Goal: Task Accomplishment & Management: Complete application form

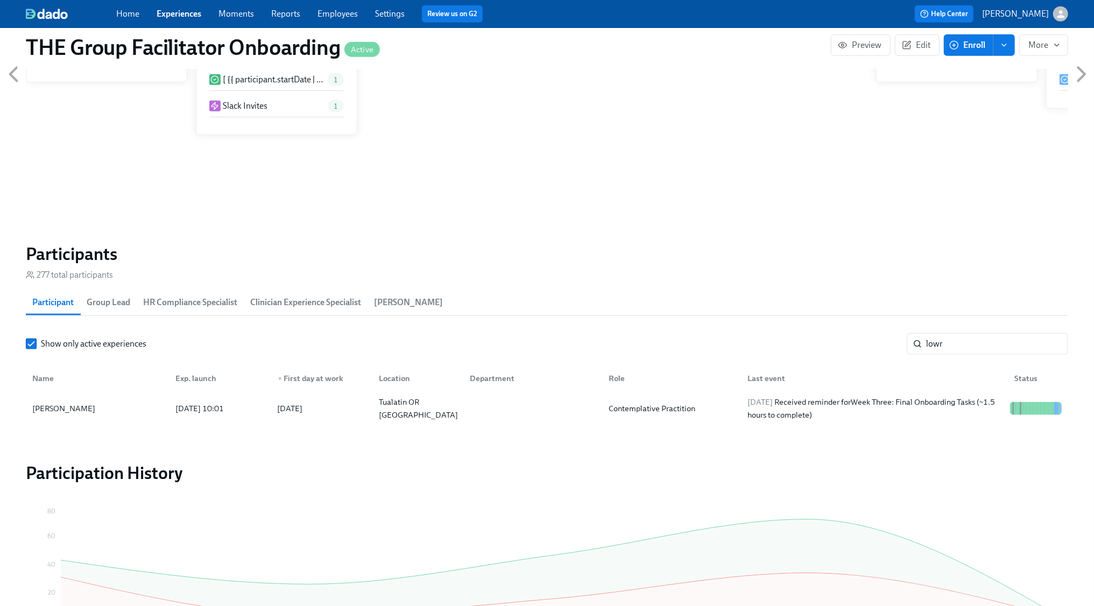
scroll to position [0, 17649]
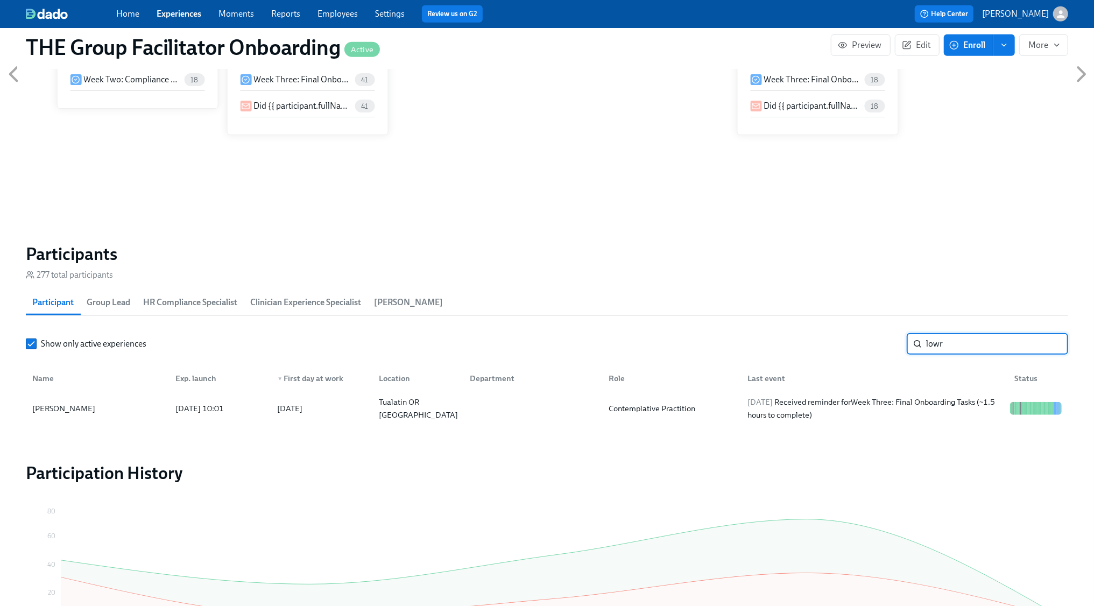
click at [938, 340] on input "lowr" at bounding box center [997, 344] width 142 height 22
type input "zuri"
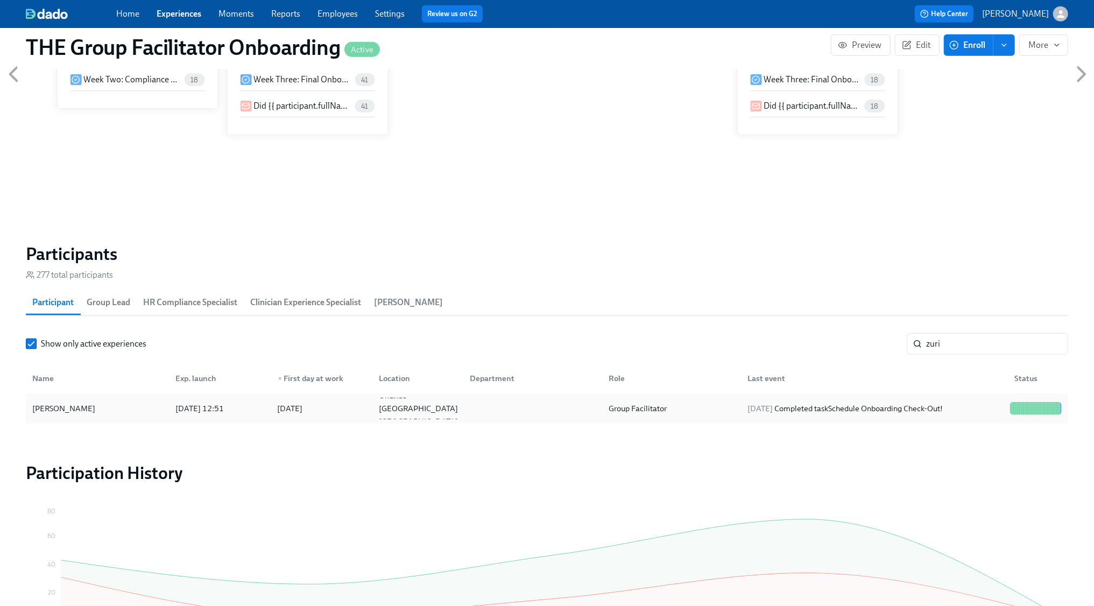
click at [934, 412] on div "[DATE] Completed task Schedule Onboarding Check-Out!" at bounding box center [845, 408] width 204 height 13
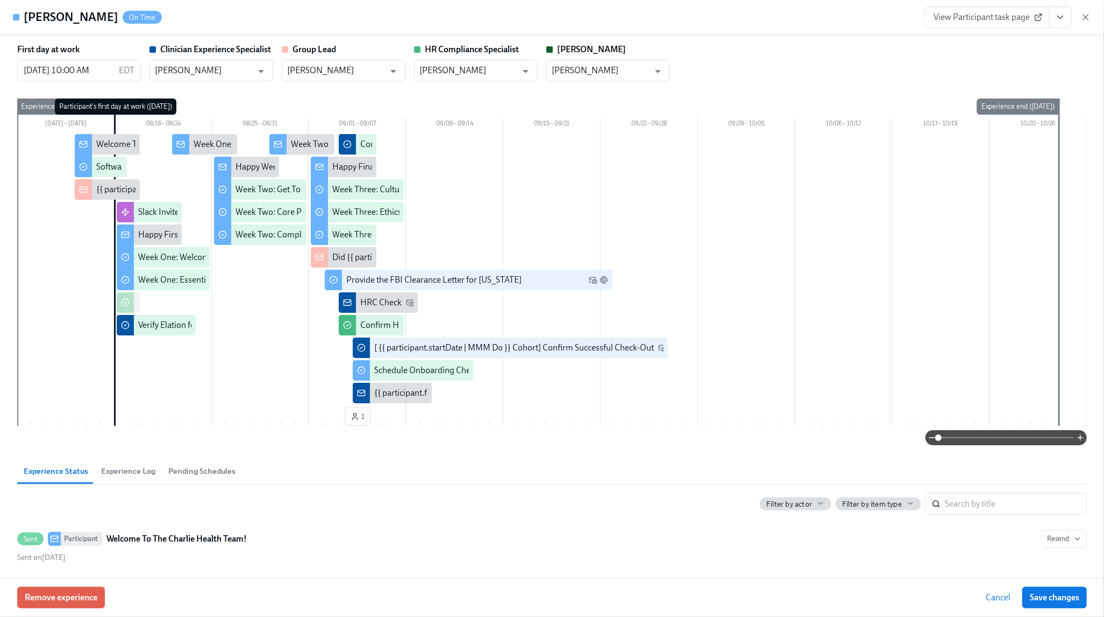
click at [1066, 16] on button "View task page" at bounding box center [1061, 17] width 23 height 22
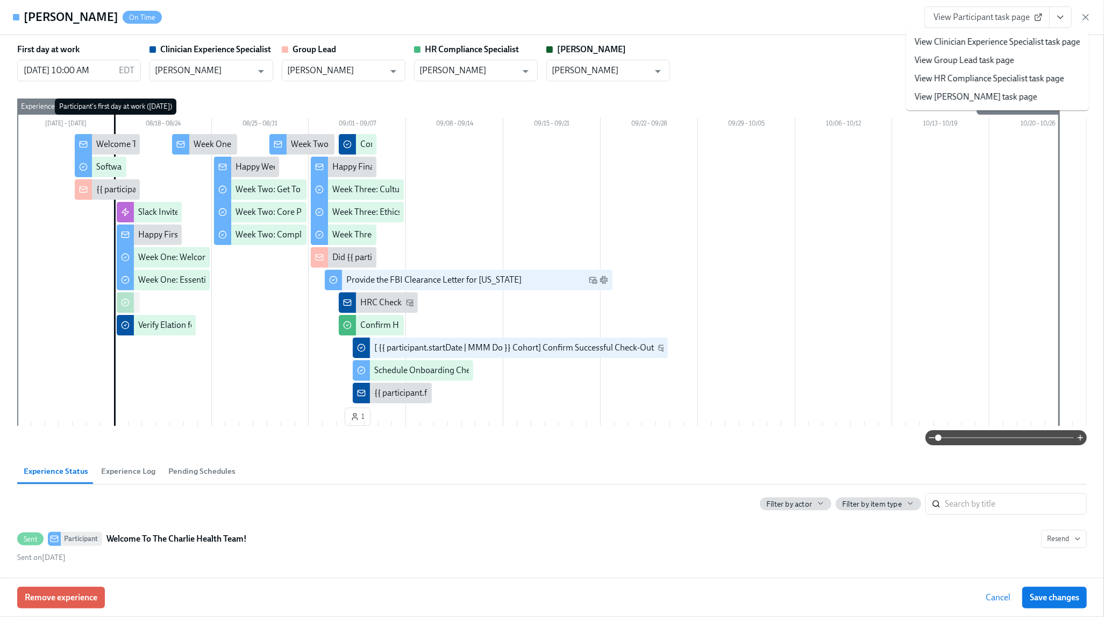
click at [1049, 43] on link "View Clinician Experience Specialist task page" at bounding box center [998, 42] width 166 height 12
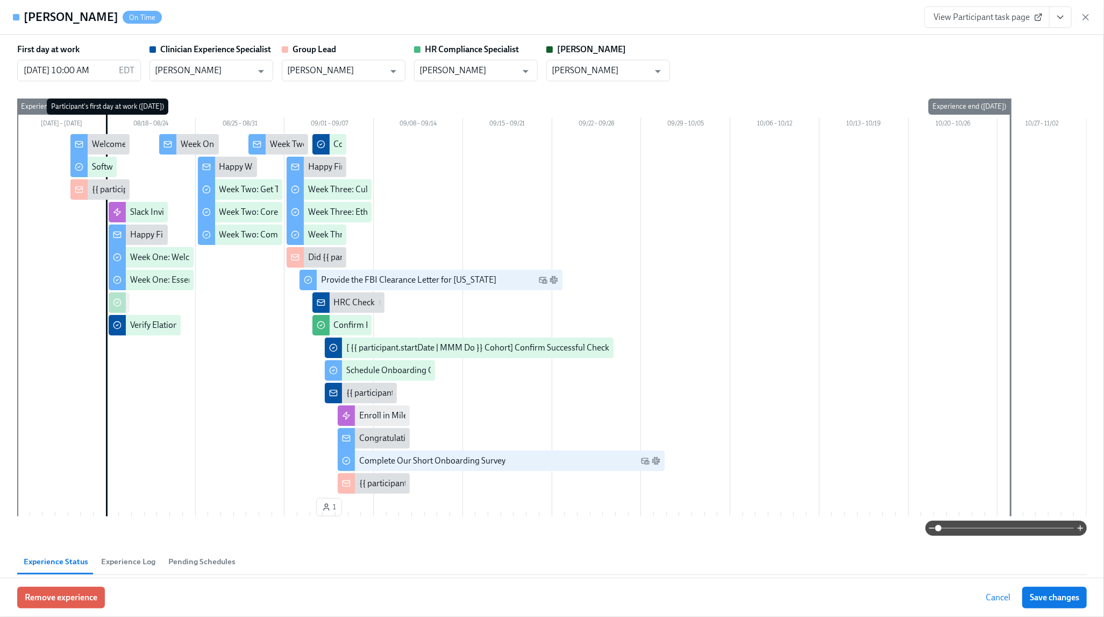
drag, startPoint x: 1089, startPoint y: 18, endPoint x: 1017, endPoint y: 1, distance: 74.2
click at [1089, 18] on icon "button" at bounding box center [1086, 17] width 11 height 11
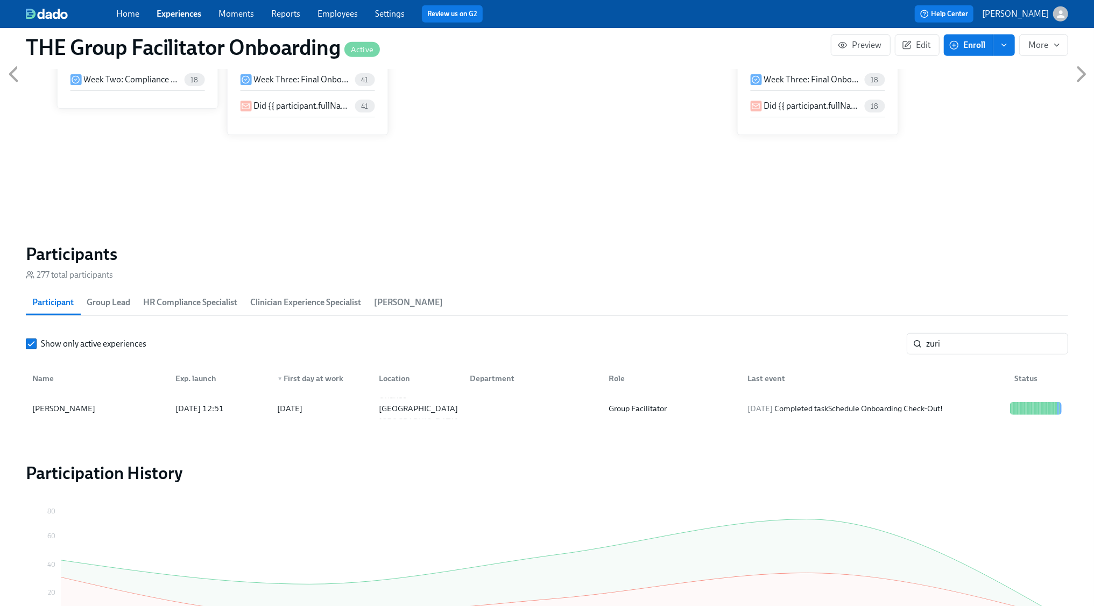
scroll to position [0, 17638]
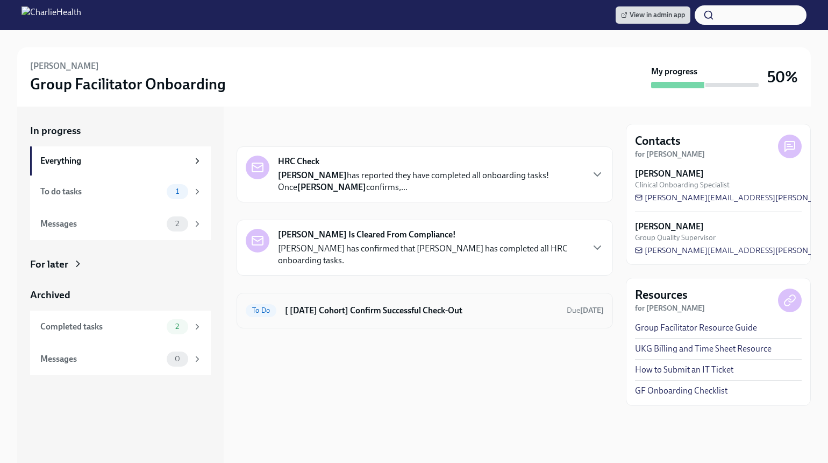
click at [303, 321] on div "To Do [ Aug 18th Cohort] Confirm Successful Check-Out Due Sep 27th" at bounding box center [425, 311] width 377 height 36
click at [308, 314] on h6 "[ Aug 18th Cohort] Confirm Successful Check-Out" at bounding box center [421, 310] width 273 height 12
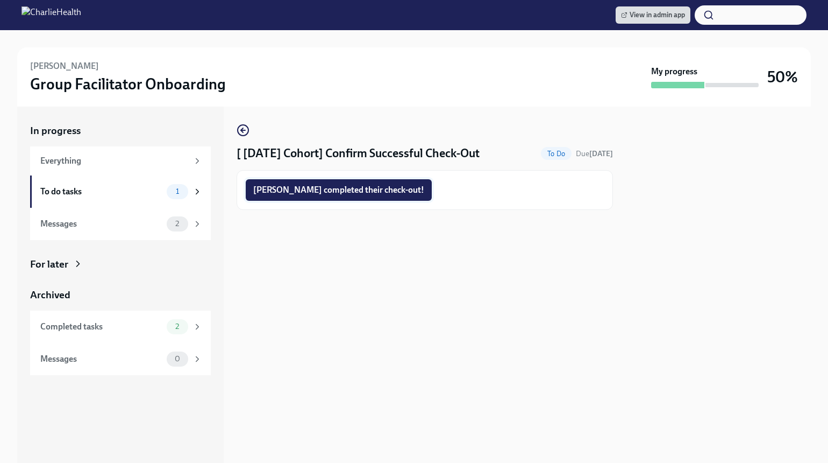
click at [315, 195] on span "Zuri completed their check-out!" at bounding box center [338, 190] width 171 height 11
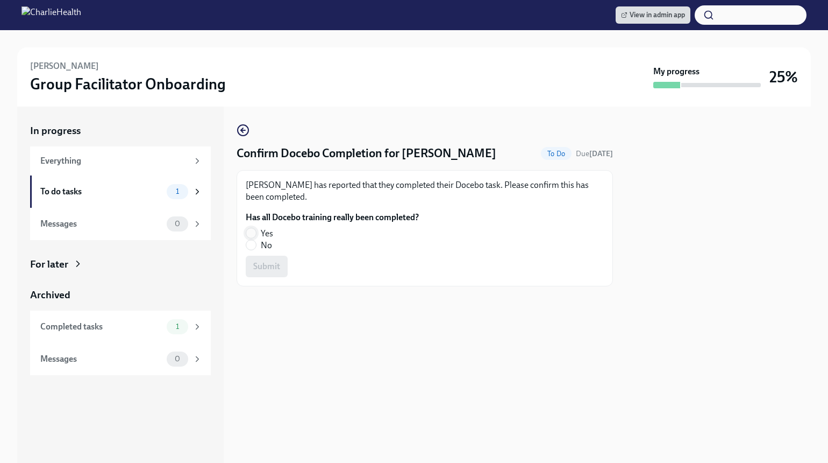
click at [254, 235] on input "Yes" at bounding box center [251, 233] width 10 height 10
radio input "true"
click at [259, 259] on button "Submit" at bounding box center [267, 267] width 42 height 22
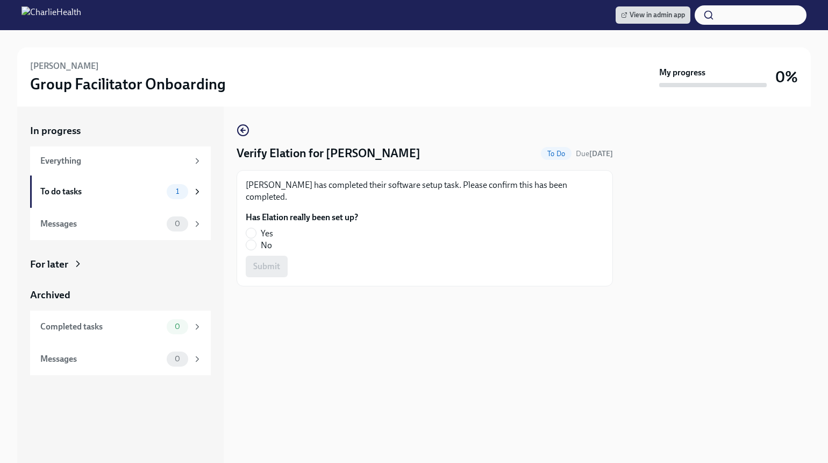
click at [257, 232] on label "Yes" at bounding box center [298, 234] width 104 height 12
click at [256, 232] on input "Yes" at bounding box center [251, 233] width 10 height 10
radio input "true"
click at [264, 272] on button "Submit" at bounding box center [267, 267] width 42 height 22
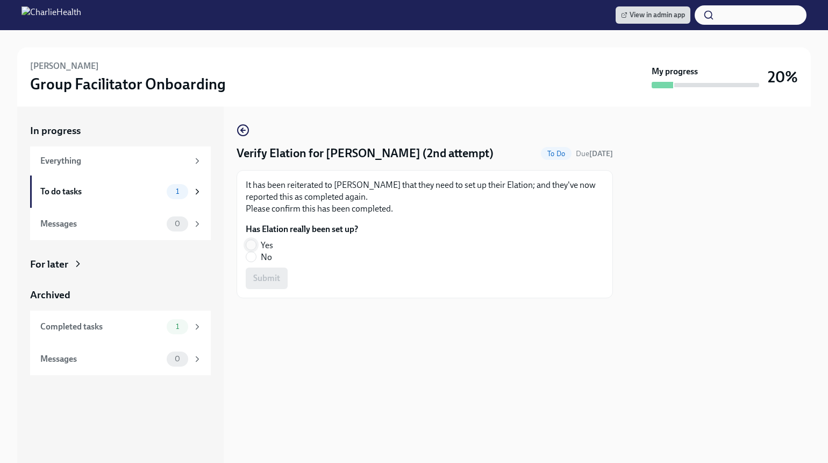
click at [254, 240] on input "Yes" at bounding box center [251, 245] width 10 height 10
radio input "true"
click at [257, 273] on span "Submit" at bounding box center [266, 278] width 27 height 11
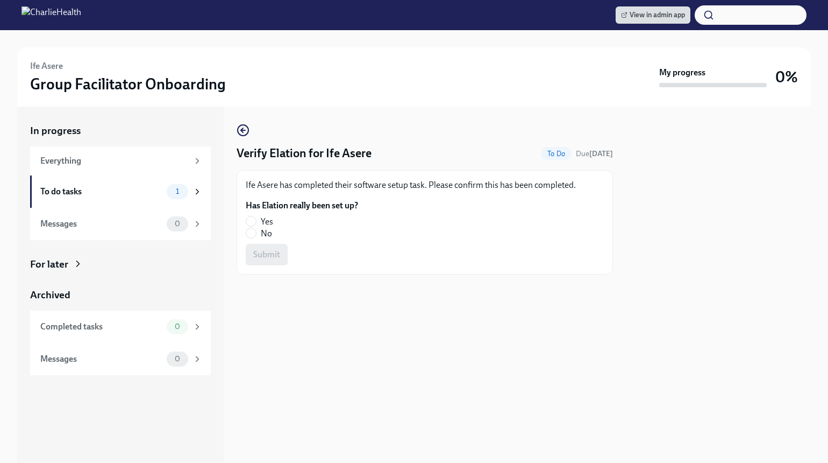
click at [260, 218] on label "Yes" at bounding box center [298, 222] width 104 height 12
click at [256, 218] on input "Yes" at bounding box center [251, 221] width 10 height 10
radio input "true"
click at [268, 253] on span "Submit" at bounding box center [266, 254] width 27 height 11
